Goal: Complete application form

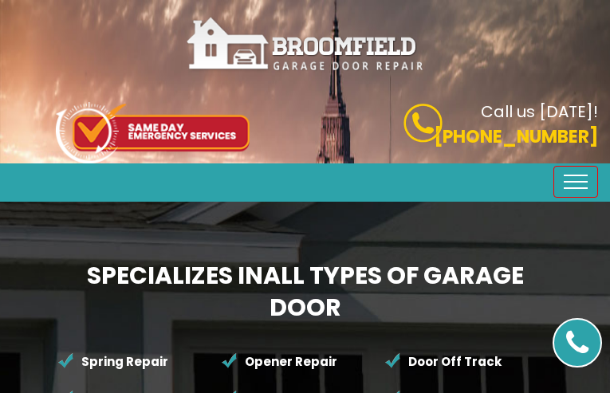
type input "GofJViwUTKwaI"
type input "3668799980"
type input "[EMAIL_ADDRESS][DOMAIN_NAME]"
type input "OJuBRhzn"
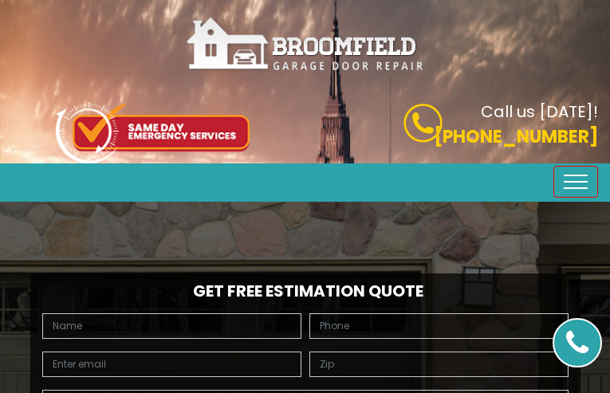
type input "sgguqRdS"
type input "6339675202"
type input "[EMAIL_ADDRESS][DOMAIN_NAME]"
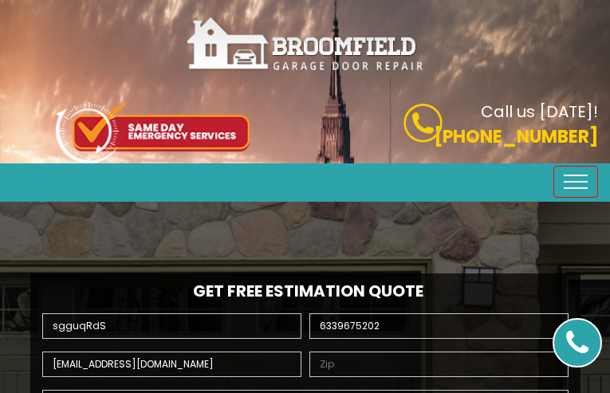
type input "HvpodsGEQOVeOFY"
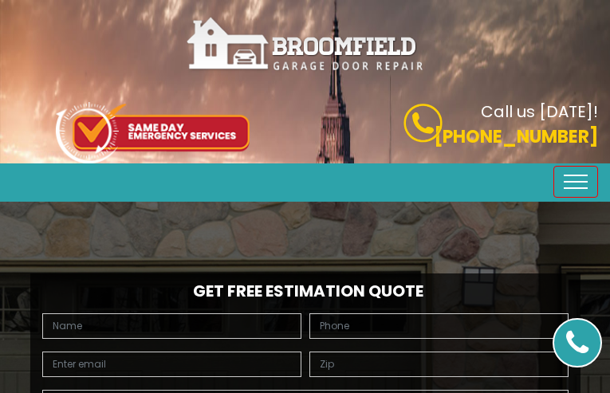
type input "qKOIedturdMr"
type input "9363358500"
type input "[EMAIL_ADDRESS][DOMAIN_NAME]"
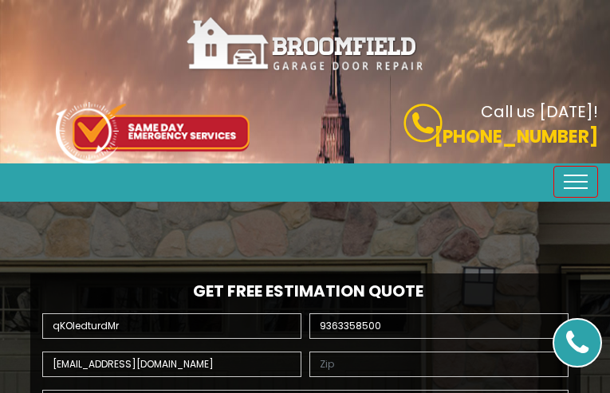
type input "ZcsOiHEtyZat"
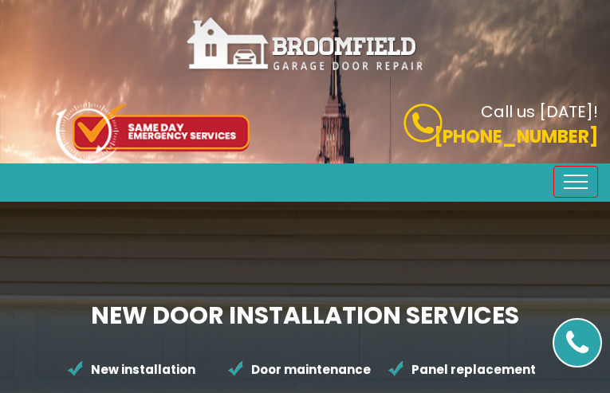
type input "FafcbXomJL"
type input "2258114933"
type input "[EMAIL_ADDRESS][DOMAIN_NAME]"
type input "NGbEmjeCAjefpLdS"
